Goal: Obtain resource: Download file/media

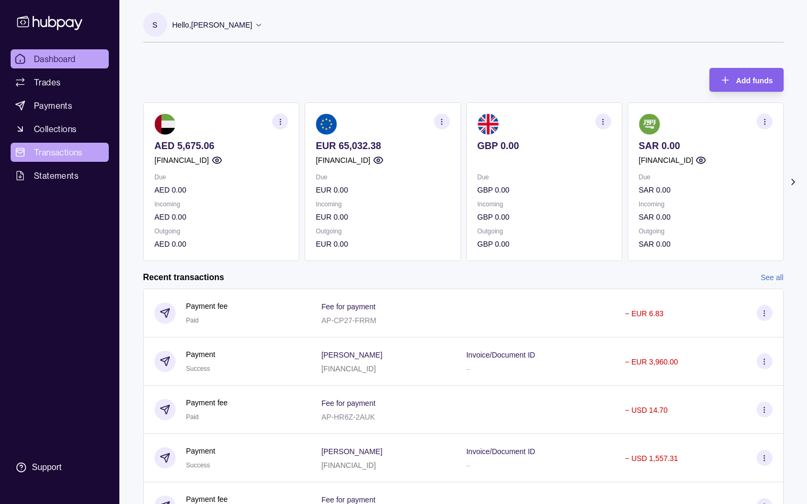
click at [54, 151] on span "Transactions" at bounding box center [58, 152] width 49 height 13
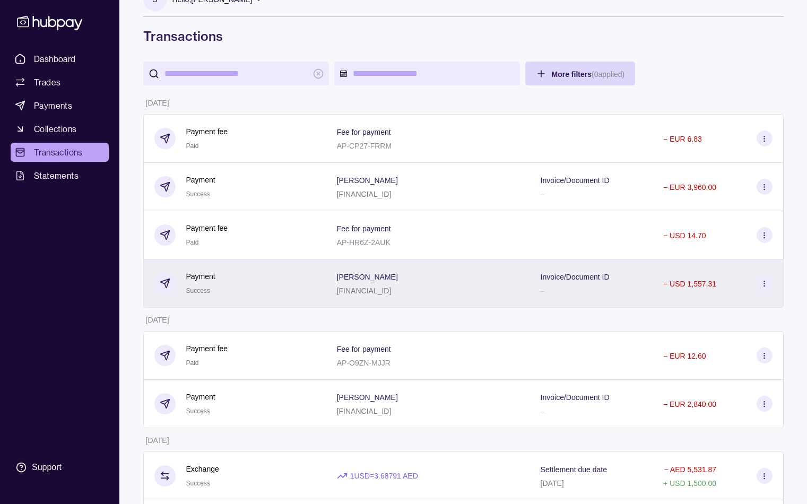
scroll to position [18, 0]
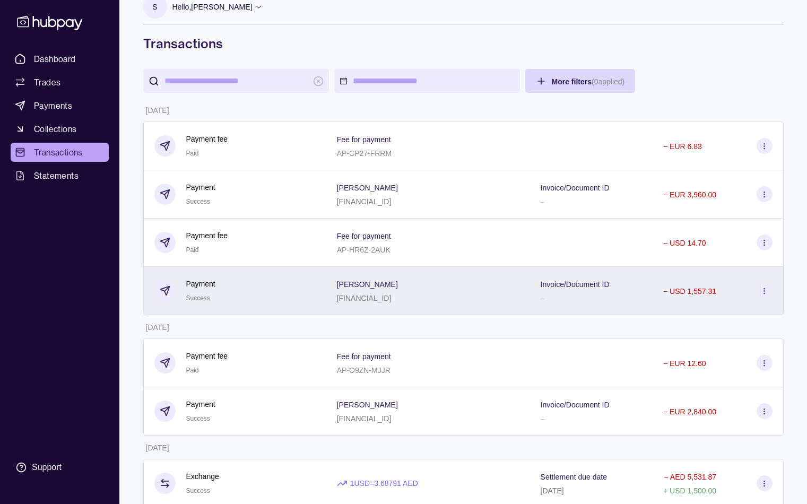
click at [398, 286] on section "[PERSON_NAME]" at bounding box center [367, 284] width 61 height 13
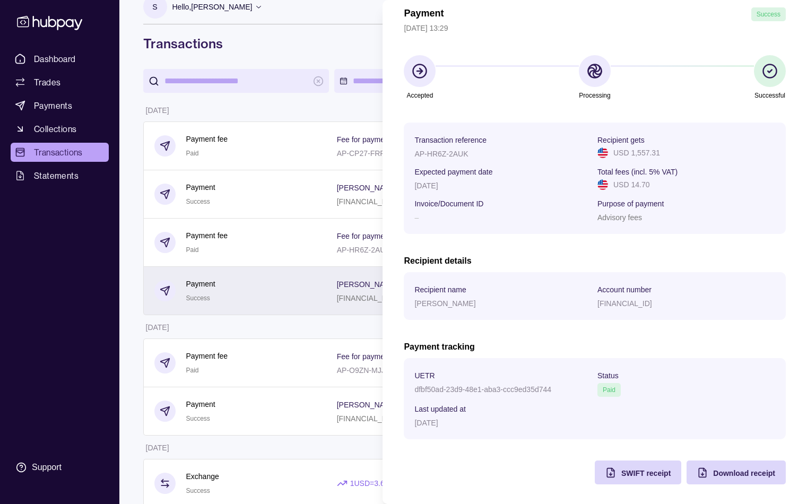
scroll to position [50, 0]
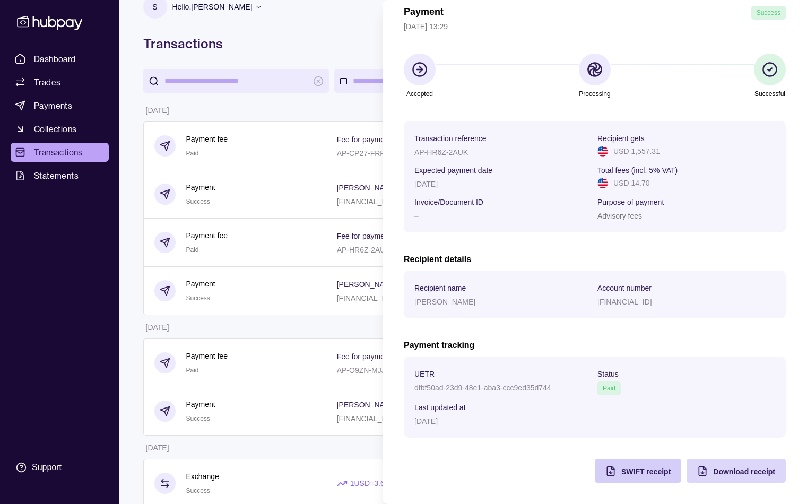
click at [657, 475] on span "SWIFT receipt" at bounding box center [646, 472] width 49 height 8
click at [384, 404] on section "Payment Success [DATE] 13:29 Accepted Processing Successful Transaction referen…" at bounding box center [595, 227] width 425 height 555
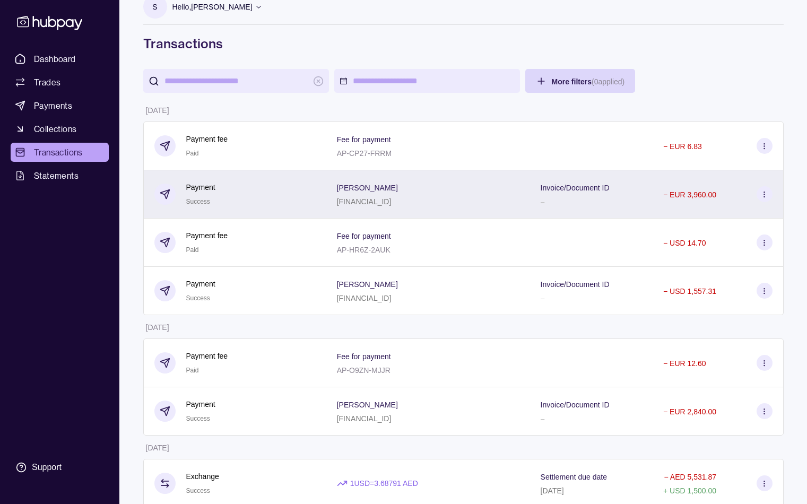
click at [446, 188] on div "[PERSON_NAME] [FINANCIAL_ID]" at bounding box center [428, 194] width 183 height 27
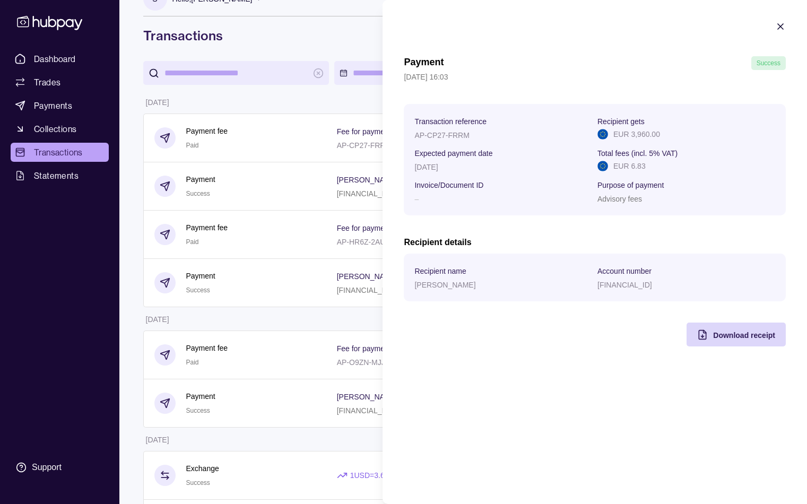
scroll to position [27, 0]
click at [745, 322] on div "Payment Success [DATE] 16:03 Transaction reference AP-CP27-FRRM Recipient gets …" at bounding box center [595, 201] width 382 height 290
click at [738, 334] on span "Download receipt" at bounding box center [744, 335] width 62 height 8
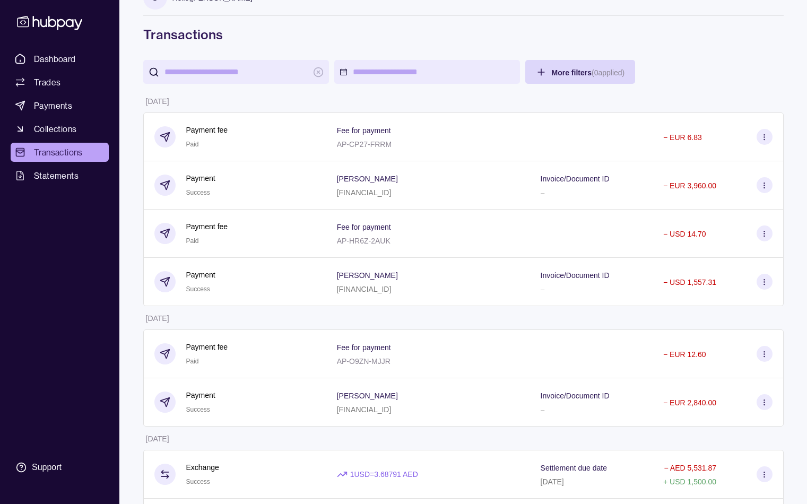
click at [61, 50] on link "Dashboard" at bounding box center [60, 58] width 98 height 19
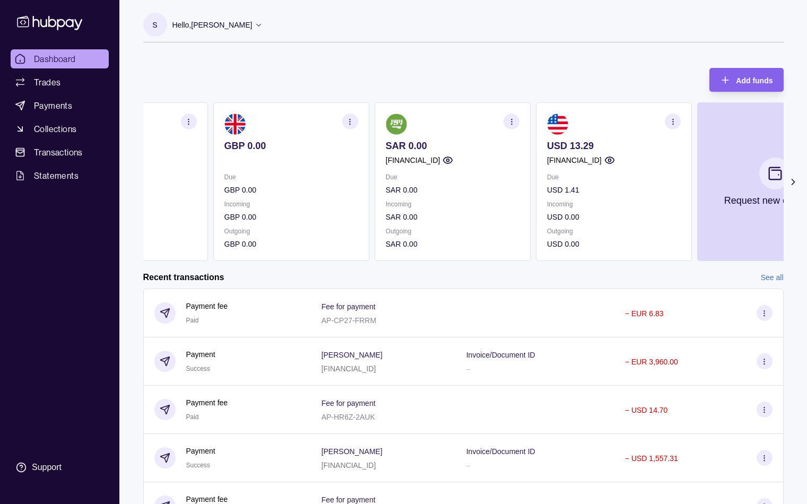
click at [292, 189] on section "GBP 0.00 Due GBP 0.00 Incoming GBP 0.00 Outgoing GBP 0.00" at bounding box center [291, 181] width 156 height 159
